Goal: Task Accomplishment & Management: Complete application form

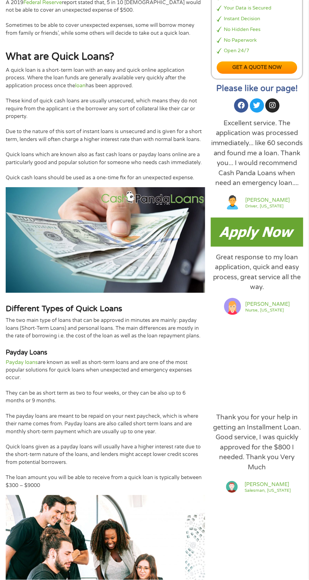
scroll to position [320, 0]
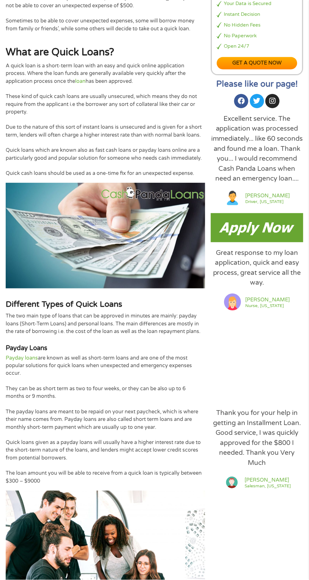
click at [245, 242] on img at bounding box center [257, 227] width 92 height 29
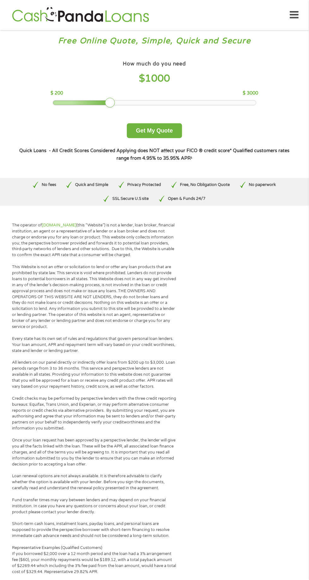
click at [156, 130] on button "Get My Quote" at bounding box center [154, 130] width 55 height 15
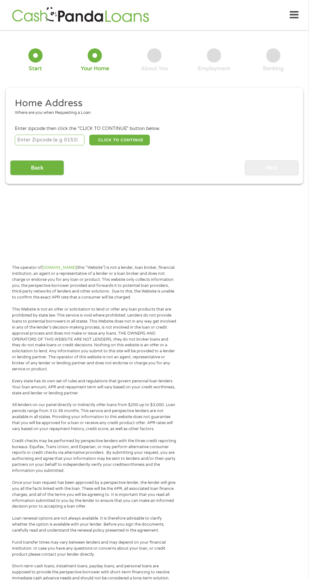
scroll to position [3, 0]
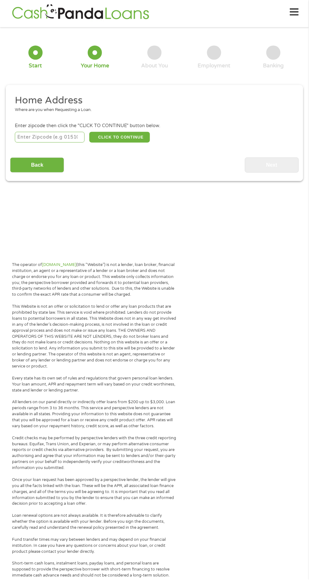
click at [28, 137] on input "number" at bounding box center [50, 137] width 70 height 11
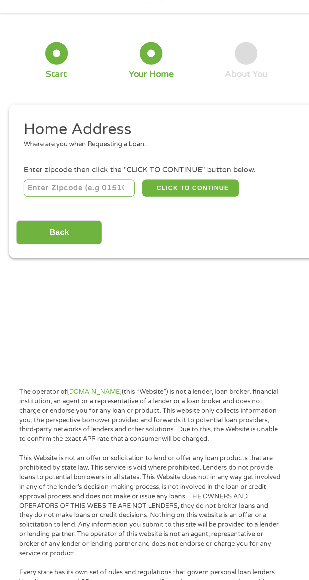
type input "76705"
select select "Texas"
click at [119, 133] on button "CLICK TO CONTINUE" at bounding box center [119, 137] width 61 height 11
type input "76705"
type input "Waco"
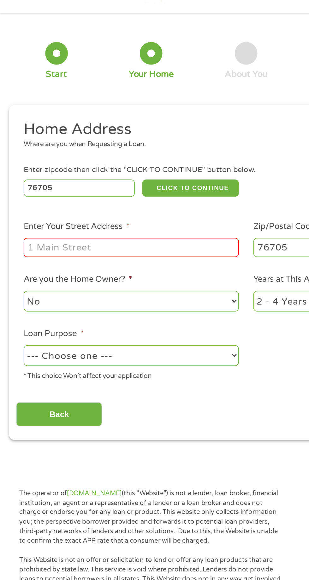
click at [24, 176] on input "Enter Your Street Address *" at bounding box center [82, 174] width 135 height 12
type input "4632 Concord Rd"
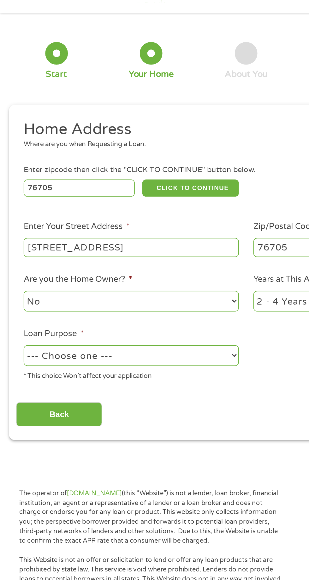
click at [159, 205] on select "1 Year or less 1 - 2 Years 2 - 4 Years Over 4 Years" at bounding box center [226, 208] width 135 height 13
select select "60months"
click at [159, 202] on select "1 Year or less 1 - 2 Years 2 - 4 Years Over 4 Years" at bounding box center [226, 208] width 135 height 13
click at [133, 208] on select "No Yes" at bounding box center [82, 208] width 135 height 13
select select "yes"
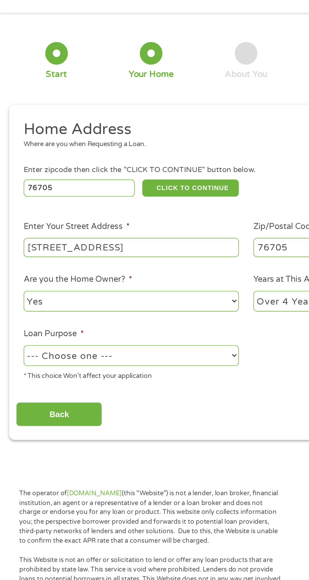
click at [15, 202] on select "No Yes" at bounding box center [82, 208] width 135 height 13
click at [133, 247] on select "--- Choose one --- Pay Bills Debt Consolidation Home Improvement Major Purchase…" at bounding box center [82, 242] width 135 height 13
select select "other"
click at [15, 236] on select "--- Choose one --- Pay Bills Debt Consolidation Home Improvement Major Purchase…" at bounding box center [82, 242] width 135 height 13
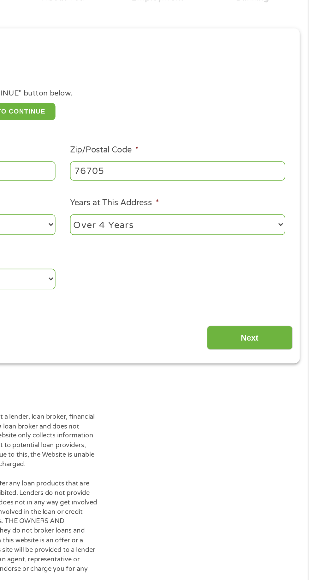
click at [284, 274] on input "Next" at bounding box center [272, 279] width 54 height 15
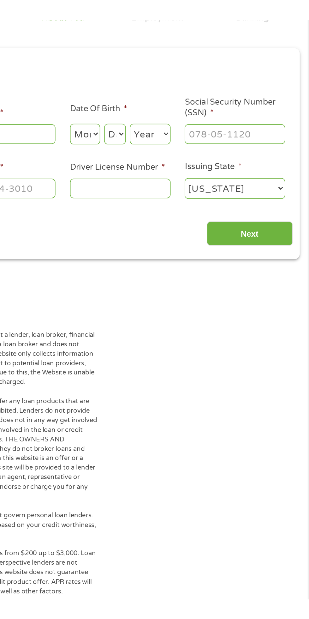
scroll to position [3, 3]
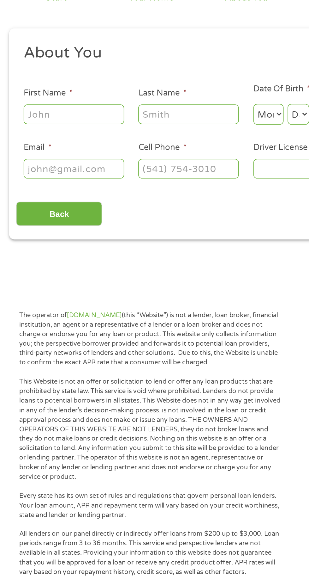
click at [59, 136] on input "First Name *" at bounding box center [46, 139] width 63 height 12
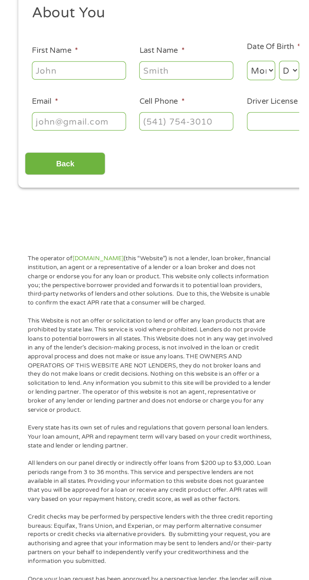
scroll to position [3, 0]
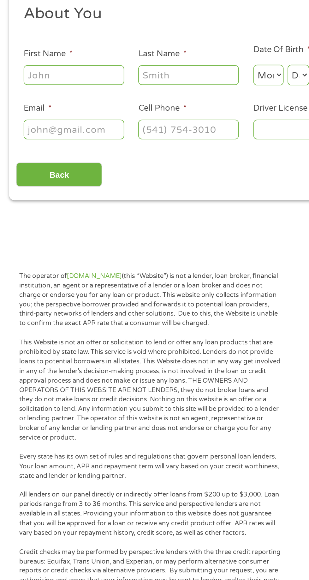
type input "Julia"
type input "Gomez"
click at [140, 170] on input "(254) 922-1632" at bounding box center [118, 173] width 63 height 12
type input "(254) 876-6827"
click at [24, 171] on input "Email *" at bounding box center [46, 173] width 63 height 12
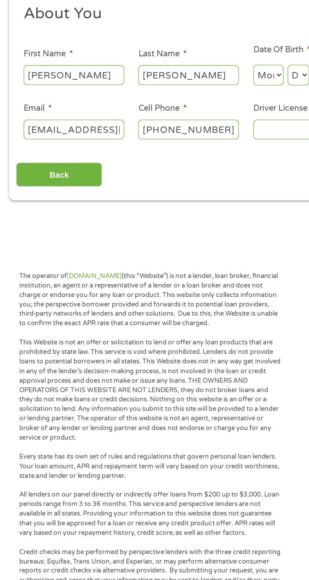
scroll to position [0, 12]
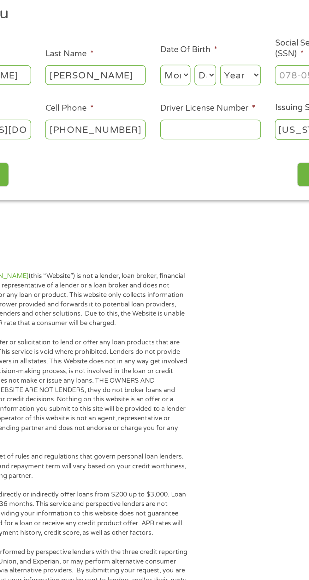
type input "julianic254@gmail.com"
click at [169, 172] on input "Driver License Number *" at bounding box center [190, 173] width 63 height 12
type input "33364406"
click at [169, 134] on select "Month 1 2 3 4 5 6 7 8 9 10 11 12" at bounding box center [168, 138] width 19 height 13
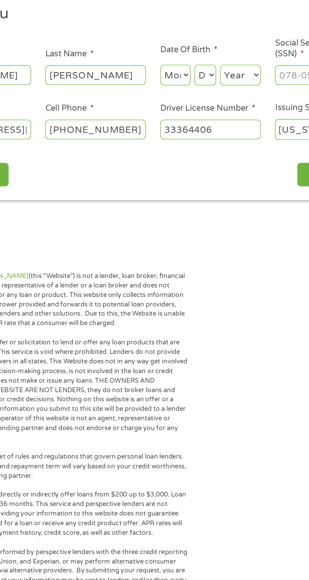
select select "10"
click at [159, 132] on select "Month 1 2 3 4 5 6 7 8 9 10 11 12" at bounding box center [168, 138] width 19 height 13
click at [191, 140] on select "Day 1 2 3 4 5 6 7 8 9 10 11 12 13 14 15 16 17 18 19 20 21 22 23 24 25 26 27 28 …" at bounding box center [188, 138] width 14 height 13
select select "19"
click at [181, 132] on select "Day 1 2 3 4 5 6 7 8 9 10 11 12 13 14 15 16 17 18 19 20 21 22 23 24 25 26 27 28 …" at bounding box center [188, 138] width 14 height 13
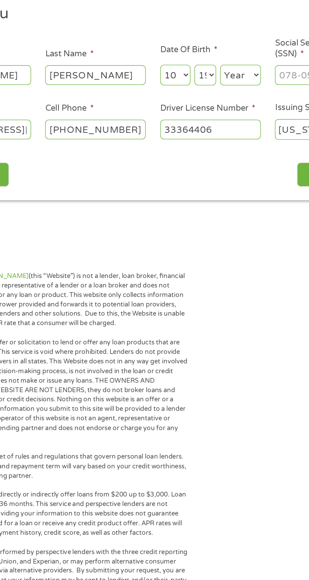
click at [215, 143] on select "Year 2007 2006 2005 2004 2003 2002 2001 2000 1999 1998 1997 1996 1995 1994 1993…" at bounding box center [210, 138] width 26 height 13
select select "1982"
click at [197, 132] on select "Year 2007 2006 2005 2004 2003 2002 2001 2000 1999 1998 1997 1996 1995 1994 1993…" at bounding box center [210, 138] width 26 height 13
click at [192, 136] on select "Day 1 2 3 4 5 6 7 8 9 10 11 12 13 14 15 16 17 18 19 20 21 22 23 24 25 26 27 28 …" at bounding box center [188, 138] width 14 height 13
click at [181, 132] on select "Day 1 2 3 4 5 6 7 8 9 10 11 12 13 14 15 16 17 18 19 20 21 22 23 24 25 26 27 28 …" at bounding box center [188, 138] width 14 height 13
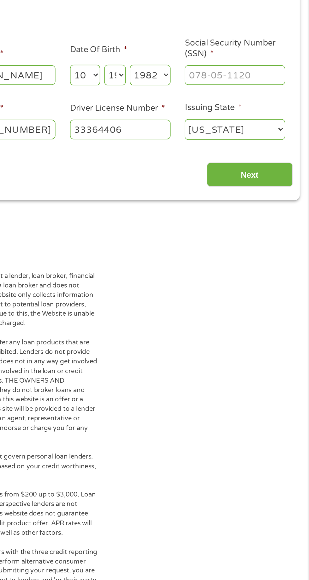
click at [264, 142] on input "Social Security Number (SSN) *" at bounding box center [262, 139] width 63 height 12
type input "453-63-9985"
click at [292, 195] on input "Next" at bounding box center [272, 201] width 54 height 15
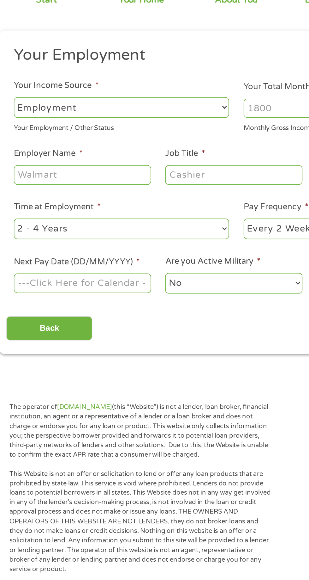
scroll to position [3, 0]
click at [134, 132] on select "--- Choose one --- Employment Self Employed Benefits" at bounding box center [82, 133] width 135 height 13
select select "selfEmployed"
click at [15, 127] on select "--- Choose one --- Employment Self Employed Benefits" at bounding box center [82, 133] width 135 height 13
click at [181, 136] on input "Your Total Monthly Income *" at bounding box center [226, 134] width 135 height 12
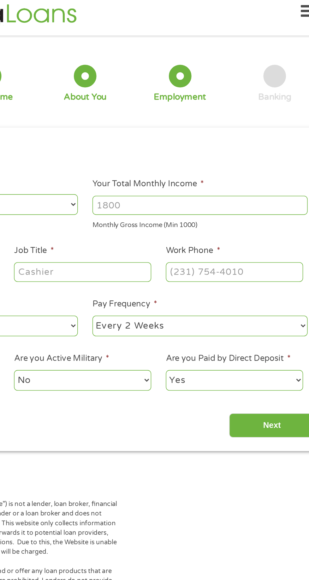
click at [212, 132] on input "Your Total Monthly Income *" at bounding box center [226, 134] width 135 height 12
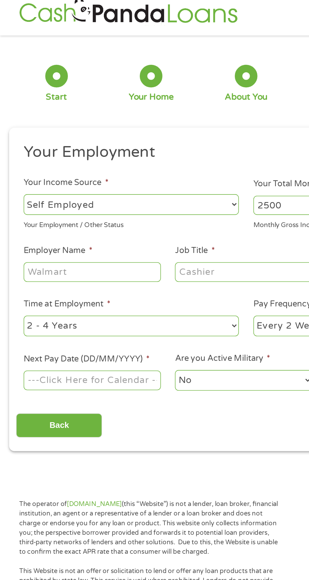
type input "2500"
click at [71, 172] on input "Employer Name *" at bounding box center [58, 175] width 86 height 12
type input "Squeegee master"
click at [158, 175] on input "Job Title *" at bounding box center [153, 175] width 86 height 12
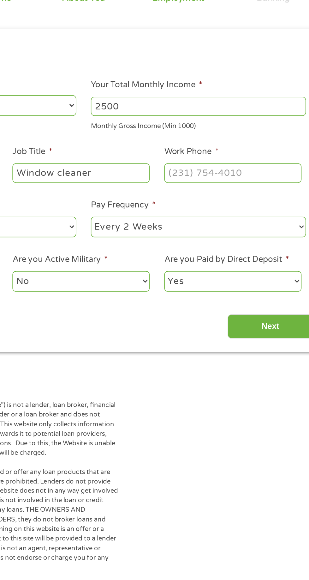
type input "Window cleaner"
click at [251, 172] on input "Work Phone *" at bounding box center [248, 175] width 86 height 12
type input "(254) 922-1632"
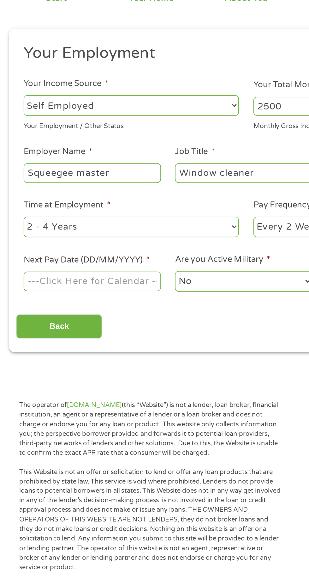
click at [134, 278] on div "Back Next" at bounding box center [154, 270] width 289 height 20
click at [121, 208] on select "--- Choose one --- 1 Year or less 1 - 2 Years 2 - 4 Years Over 4 Years" at bounding box center [82, 209] width 135 height 13
select select "12months"
click at [15, 203] on select "--- Choose one --- 1 Year or less 1 - 2 Years 2 - 4 Years Over 4 Years" at bounding box center [82, 209] width 135 height 13
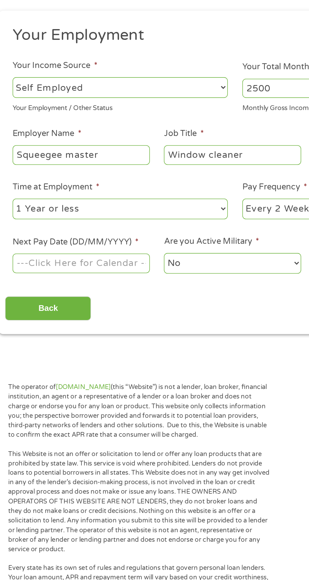
click at [83, 247] on body "Home Get Loan Offer How it works FAQs Blog Cash Loans Quick Loans Online Loans …" at bounding box center [154, 479] width 309 height 964
click at [79, 246] on input "Next Pay Date (DD/MM/YYYY) *" at bounding box center [58, 243] width 86 height 12
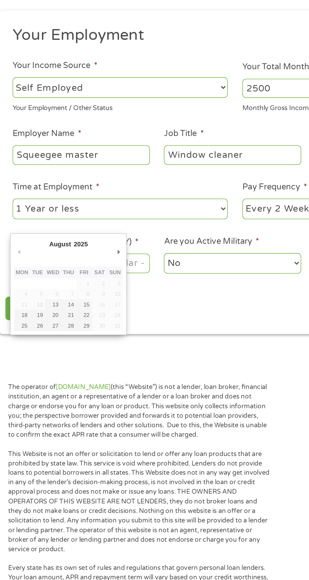
type input "22/08/2025"
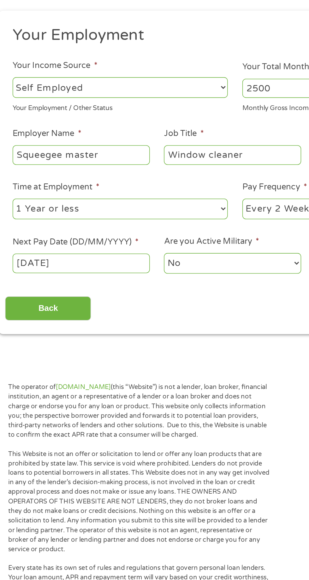
click at [77, 239] on body "Home Get Loan Offer How it works FAQs Blog Cash Loans Quick Loans Online Loans …" at bounding box center [154, 479] width 309 height 964
click at [153, 246] on select "No Yes" at bounding box center [153, 243] width 86 height 13
click at [110, 237] on select "No Yes" at bounding box center [153, 243] width 86 height 13
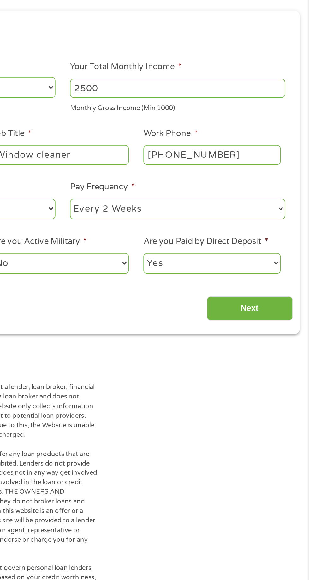
click at [275, 244] on select "Yes No" at bounding box center [248, 243] width 86 height 13
select select "0"
click at [205, 237] on select "Yes No" at bounding box center [248, 243] width 86 height 13
click at [277, 271] on input "Next" at bounding box center [272, 271] width 54 height 15
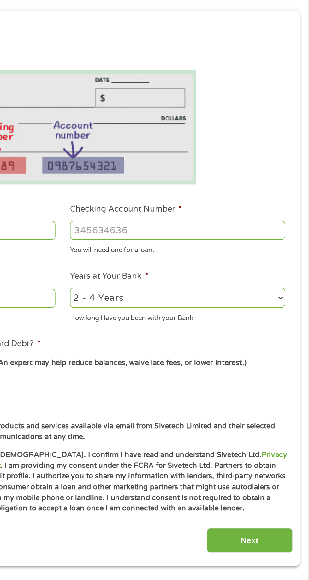
scroll to position [3, 3]
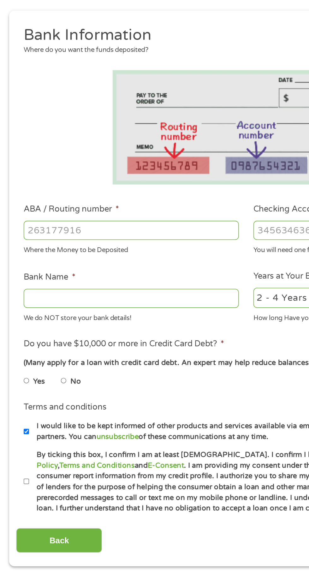
click at [100, 222] on input "ABA / Routing number *" at bounding box center [82, 223] width 135 height 12
type input "103100195"
type input "CENTRAL NATIONAL BANK TRUST"
type input "103100195"
click at [182, 221] on input "Checking Account Number *" at bounding box center [226, 223] width 135 height 12
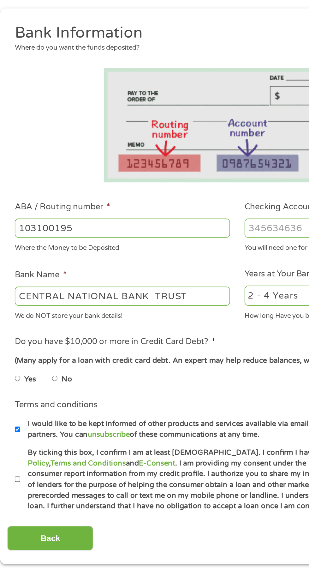
scroll to position [3, 0]
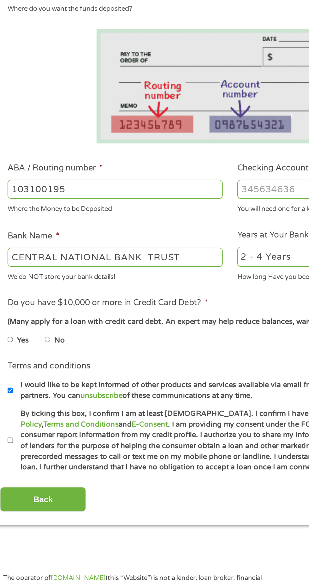
type input "689127878304"
click at [135, 265] on input "CENTRAL NATIONAL BANK TRUST" at bounding box center [82, 266] width 135 height 12
type input "C"
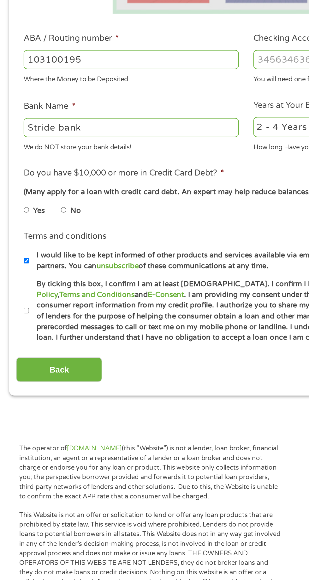
type input "Stride bank"
click at [42, 318] on input "No" at bounding box center [40, 317] width 4 height 10
radio input "true"
click at [9, 385] on div "This field is hidden when viewing the form gclid EAIaIQobChMIq8WWn7CGjwMVsSzUAR…" at bounding box center [155, 259] width 298 height 349
click at [16, 381] on input "By ticking this box, I confirm I am at least 18 years old. I confirm I have rea…" at bounding box center [17, 381] width 4 height 10
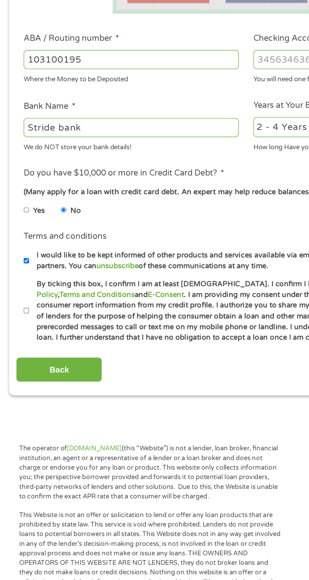
checkbox input "true"
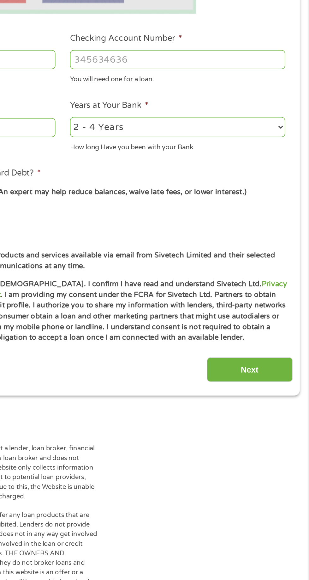
click at [278, 417] on input "Next" at bounding box center [272, 417] width 54 height 15
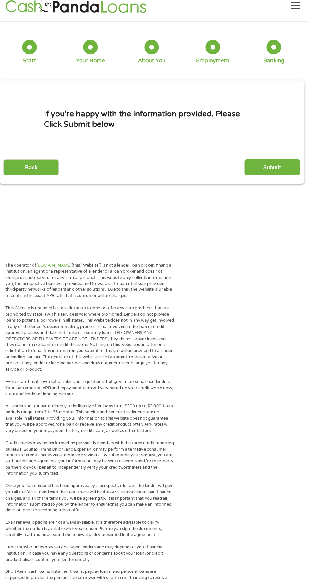
click at [281, 152] on li "If you're happy with the information provided. Please Click Submit below" at bounding box center [154, 122] width 289 height 61
click at [277, 175] on input "Submit" at bounding box center [272, 169] width 54 height 15
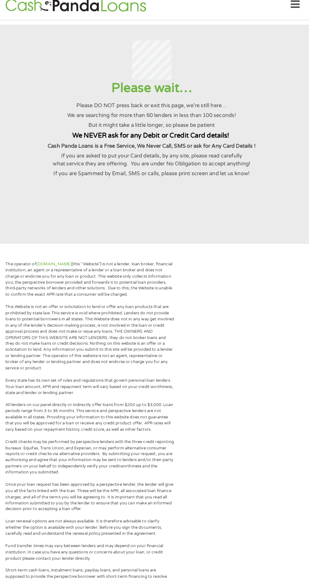
scroll to position [4, 0]
